Goal: Information Seeking & Learning: Learn about a topic

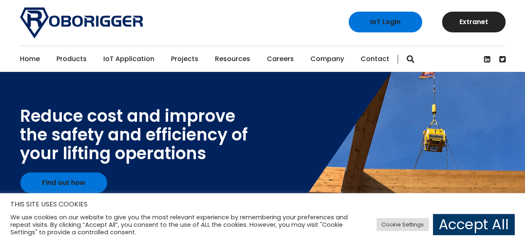
click at [279, 59] on link "Careers" at bounding box center [280, 59] width 27 height 26
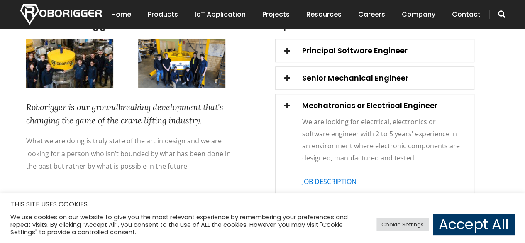
scroll to position [286, 0]
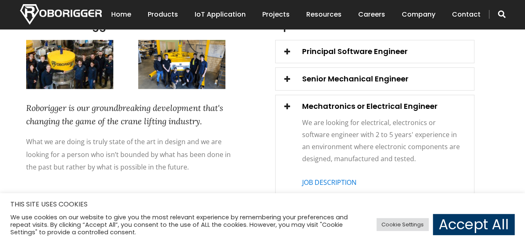
click at [288, 51] on span at bounding box center [288, 51] width 12 height 12
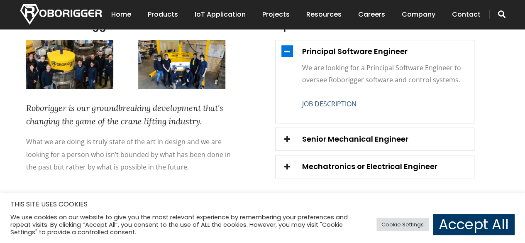
click at [321, 104] on link "JOB DESCRIPTION" at bounding box center [329, 103] width 54 height 9
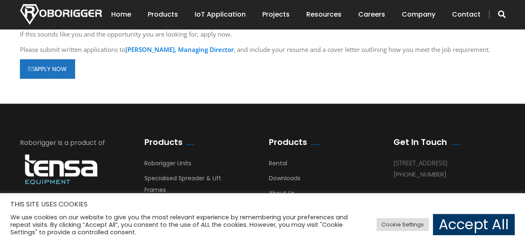
scroll to position [1103, 0]
